Goal: Information Seeking & Learning: Find specific fact

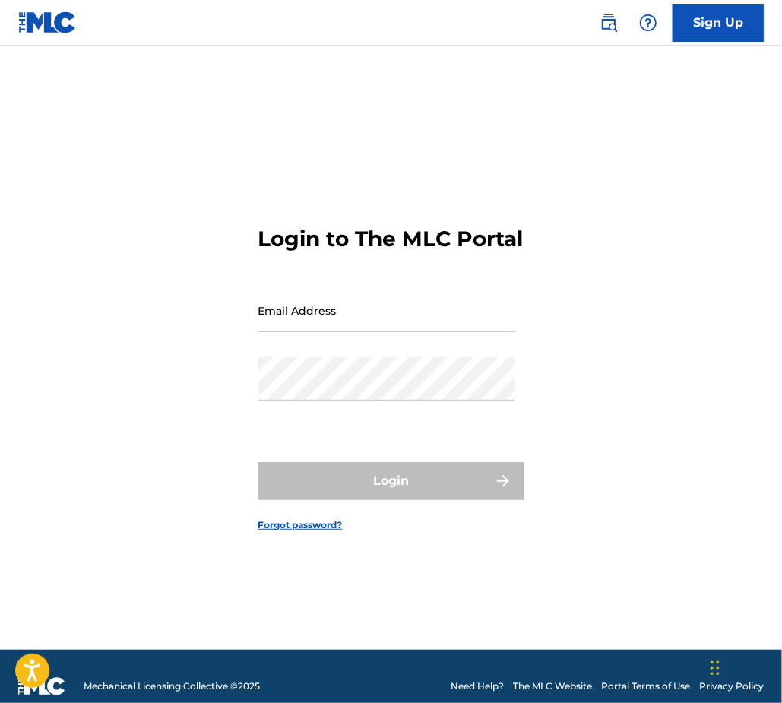
click at [451, 328] on input "Email Address" at bounding box center [386, 310] width 257 height 43
click at [620, 14] on link at bounding box center [608, 23] width 30 height 30
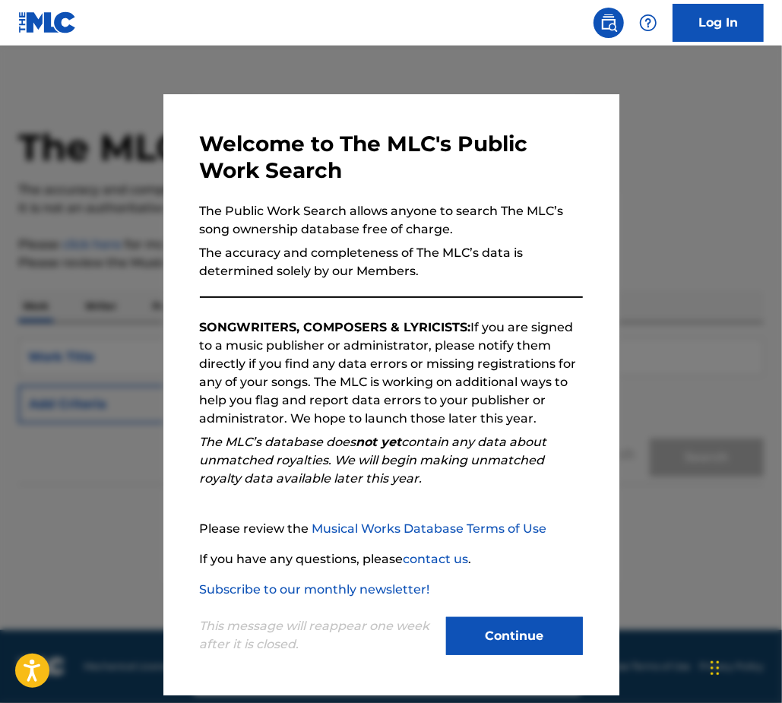
click at [516, 637] on button "Continue" at bounding box center [514, 636] width 137 height 38
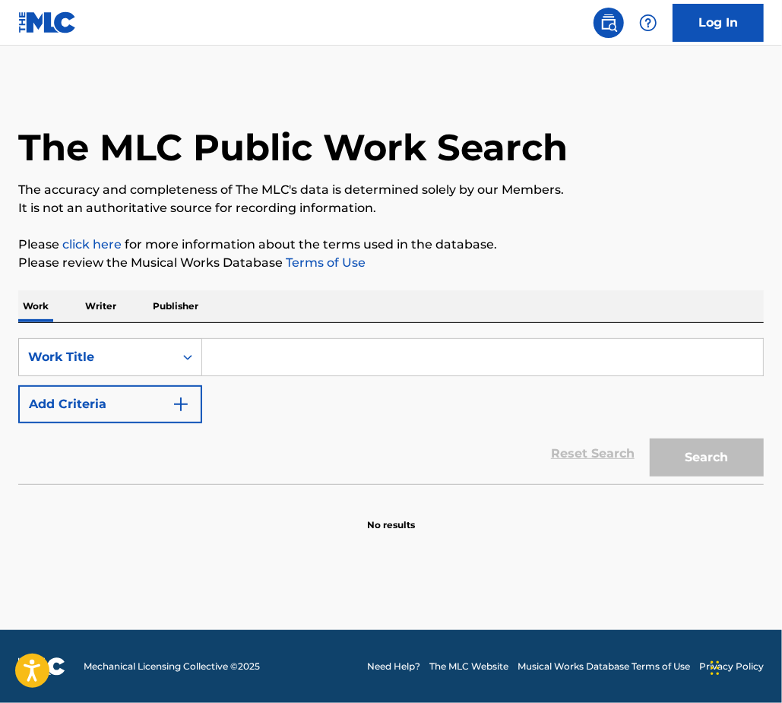
click at [209, 389] on div "SearchWithCriteriaec2e8396-f38b-456d-9805-f2050d600c25 Work Title Add Criteria" at bounding box center [390, 380] width 745 height 85
click at [175, 390] on button "Add Criteria" at bounding box center [110, 404] width 184 height 38
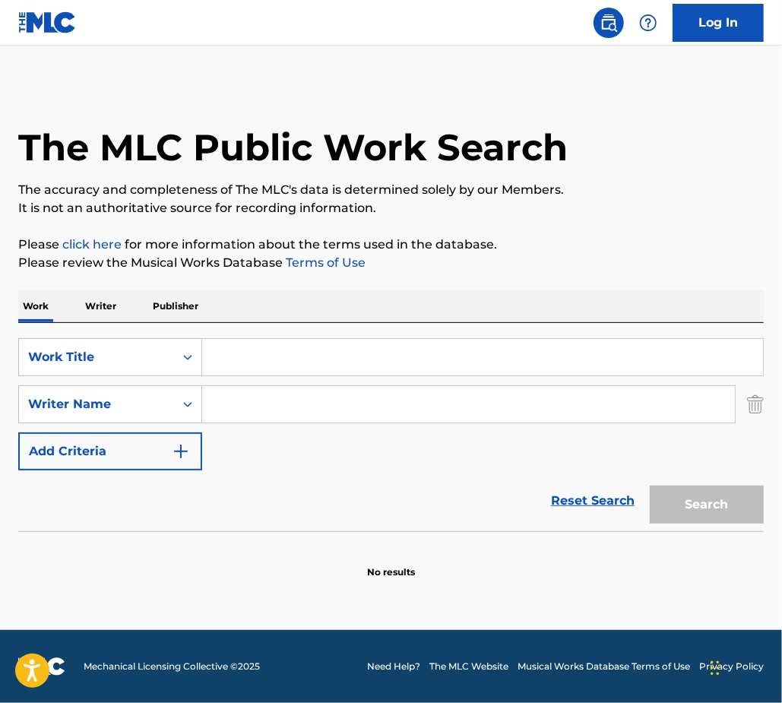
click at [260, 410] on input "Search Form" at bounding box center [468, 404] width 533 height 36
paste input "[PERSON_NAME]"
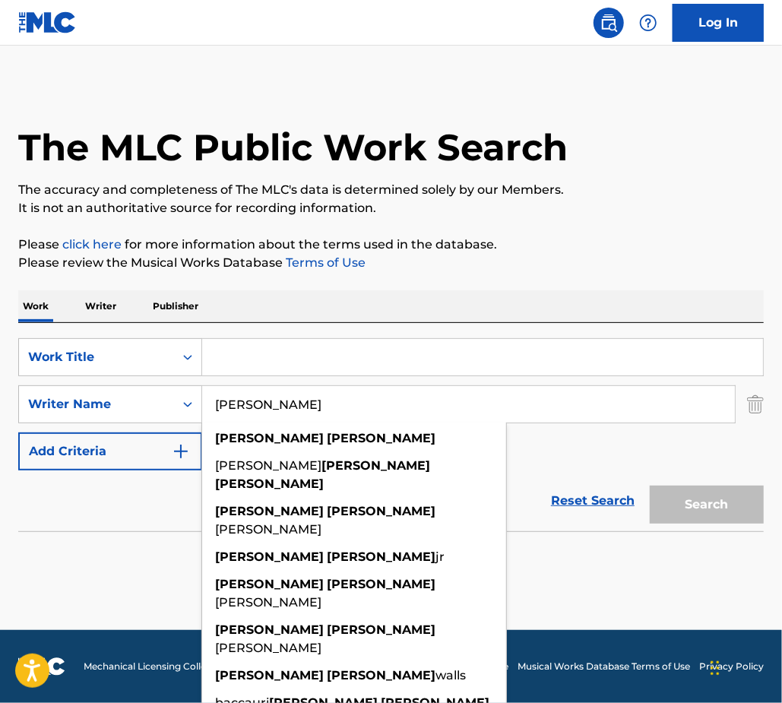
type input "[PERSON_NAME]"
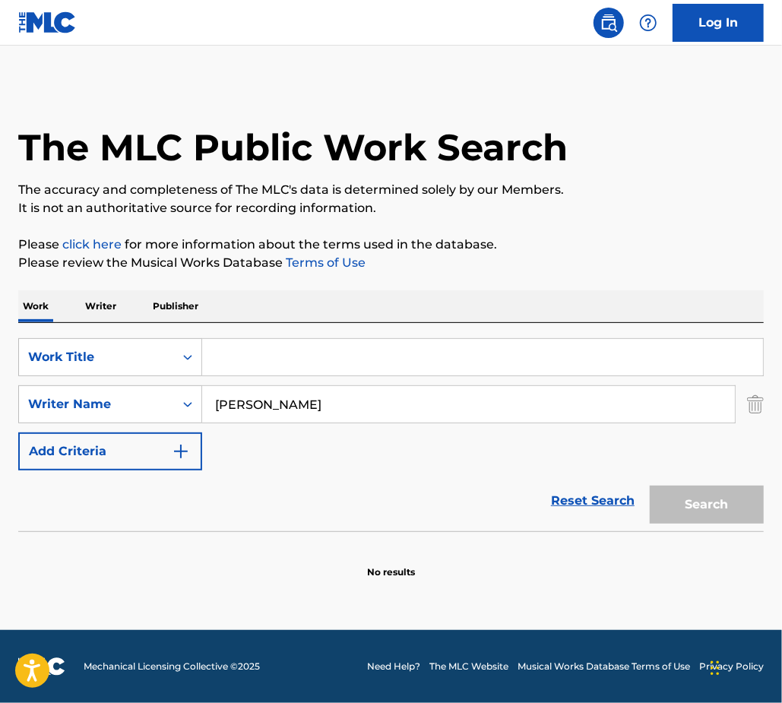
click at [281, 344] on input "Search Form" at bounding box center [482, 357] width 561 height 36
paste input "Shampoo"
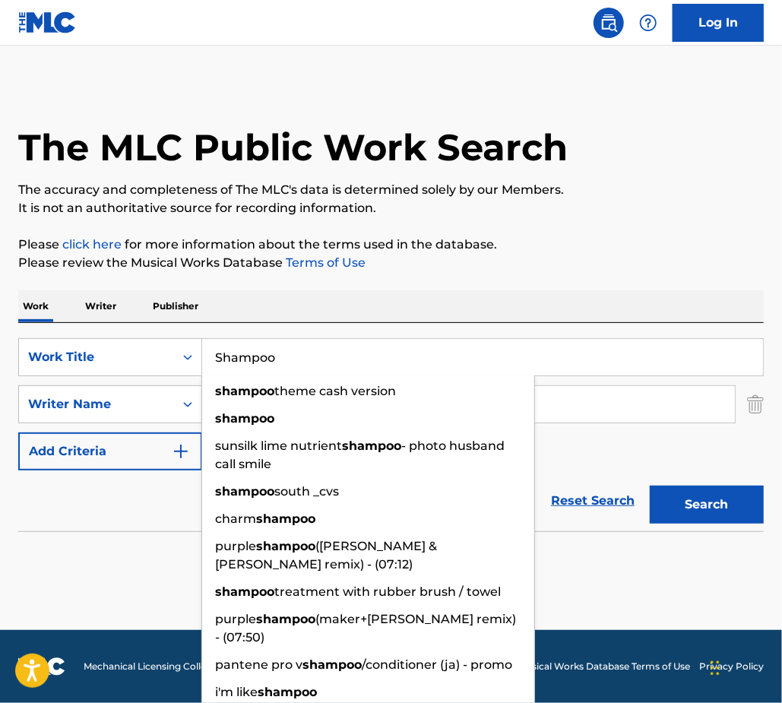
type input "Shampoo"
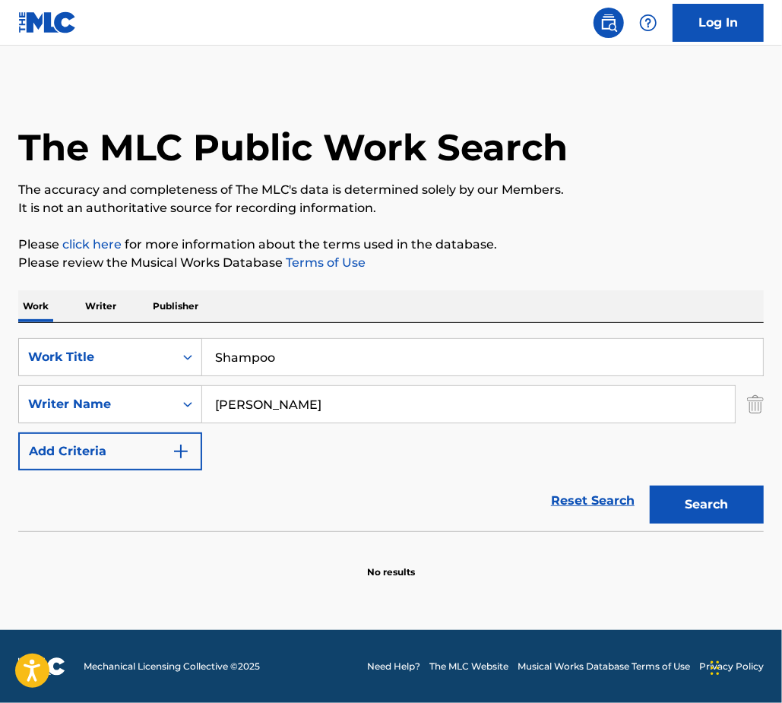
click at [710, 498] on button "Search" at bounding box center [707, 504] width 114 height 38
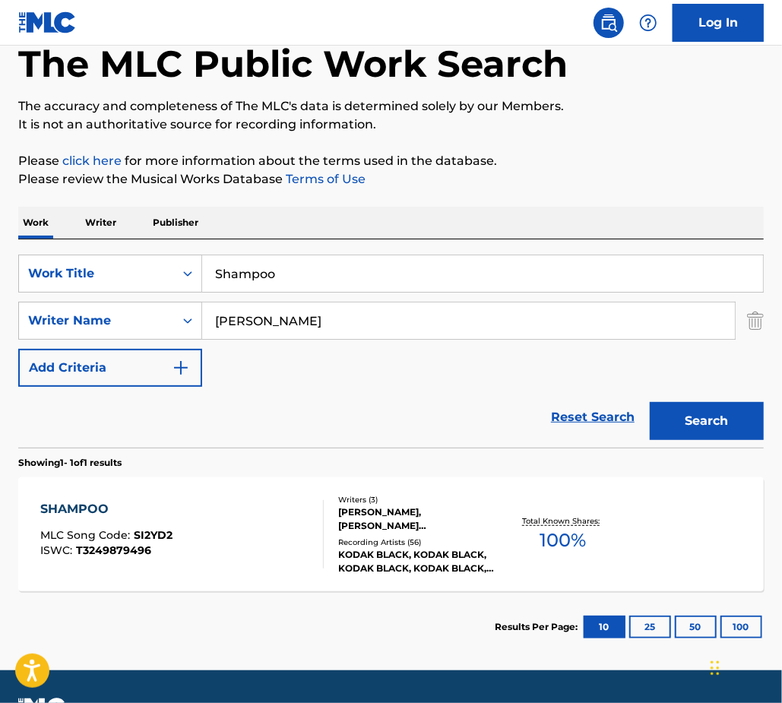
scroll to position [123, 0]
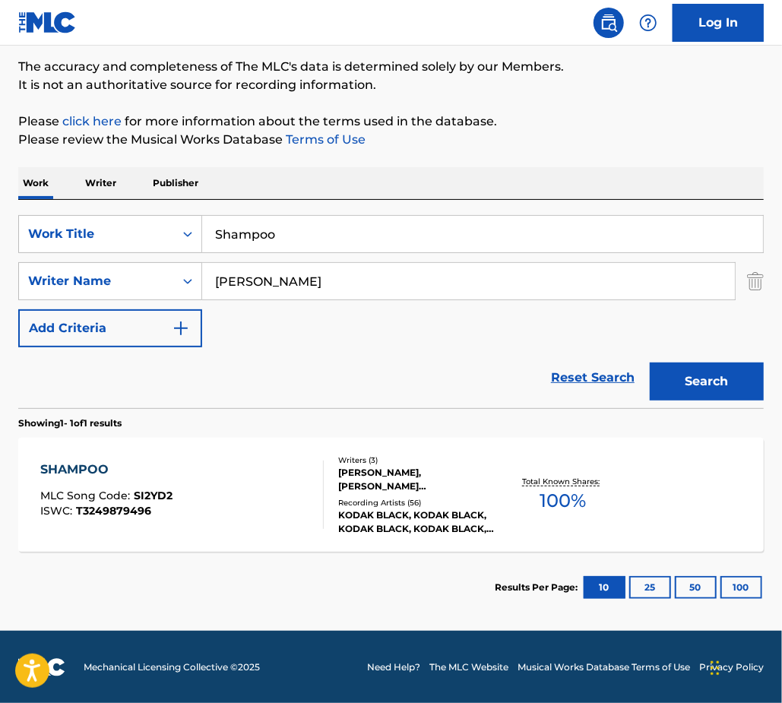
click at [274, 470] on div "SHAMPOO MLC Song Code : SI2YD2 ISWC : T3249879496" at bounding box center [181, 494] width 283 height 68
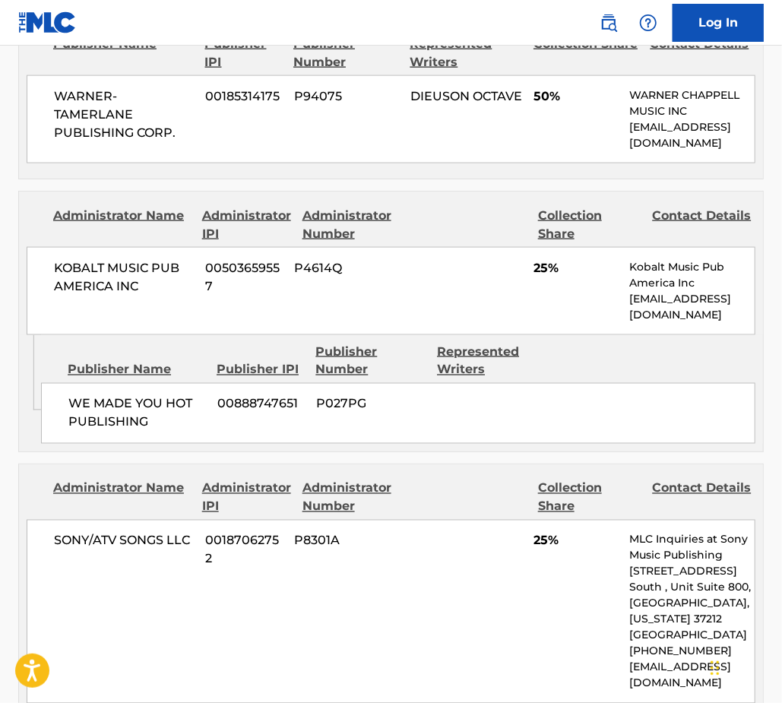
scroll to position [773, 0]
